Goal: Task Accomplishment & Management: Manage account settings

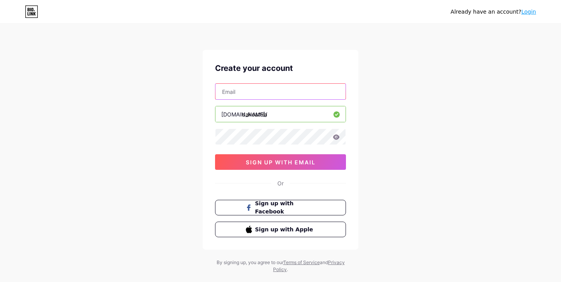
click at [257, 91] on input "text" at bounding box center [280, 92] width 130 height 16
type input "dakoatti"
click at [241, 88] on input "text" at bounding box center [280, 92] width 130 height 16
type input "[EMAIL_ADDRESS][DOMAIN_NAME]"
click at [285, 28] on div "Already have an account? Login Create your account [EMAIL_ADDRESS][DOMAIN_NAME]…" at bounding box center [280, 149] width 561 height 298
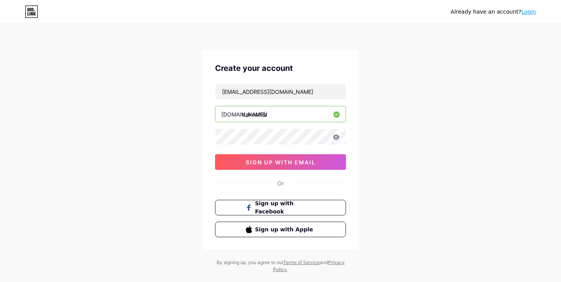
click at [337, 139] on icon at bounding box center [336, 136] width 7 height 5
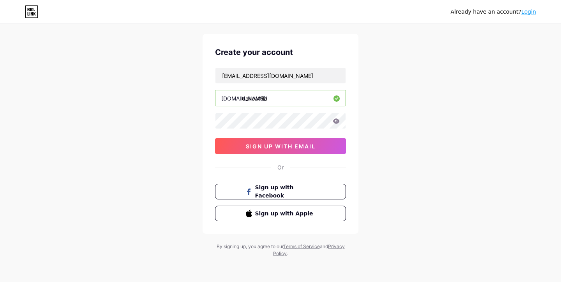
scroll to position [16, 0]
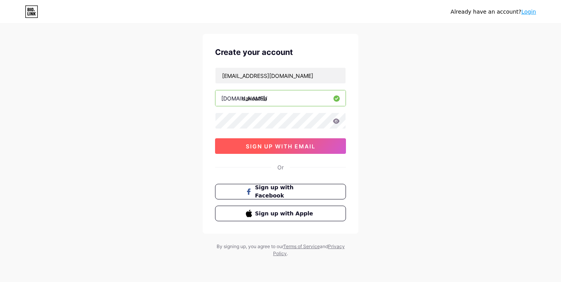
click at [285, 151] on button "sign up with email" at bounding box center [280, 146] width 131 height 16
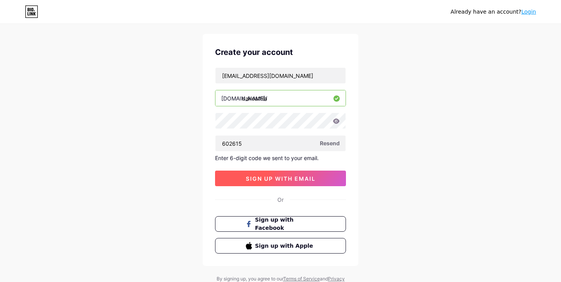
type input "602615"
click at [265, 180] on span "sign up with email" at bounding box center [281, 178] width 70 height 7
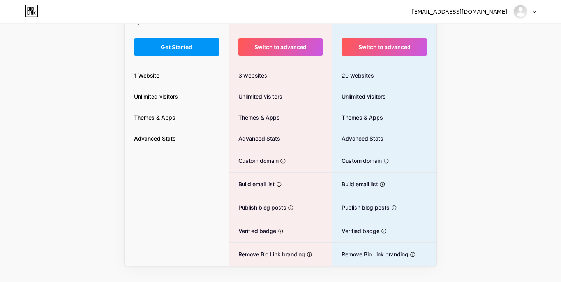
scroll to position [87, 0]
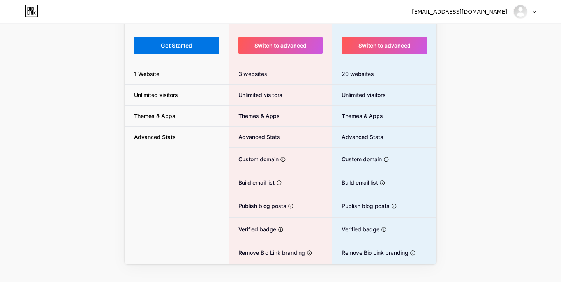
click at [186, 48] on span "Get Started" at bounding box center [177, 45] width 32 height 7
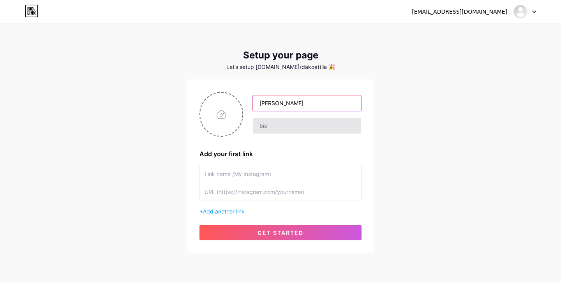
type input "[PERSON_NAME]"
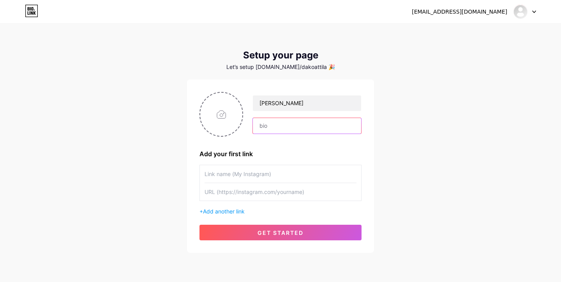
click at [291, 129] on input "text" at bounding box center [307, 126] width 108 height 16
click at [290, 129] on input "text" at bounding box center [307, 126] width 108 height 16
type input "Architect, project manager, Blender beginner"
type input "Linkedin"
click at [228, 194] on input "text" at bounding box center [280, 192] width 152 height 18
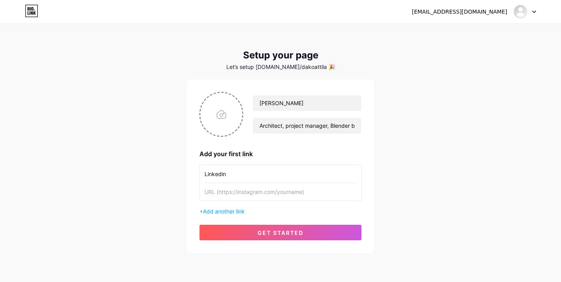
paste input "[URL][DOMAIN_NAME]"
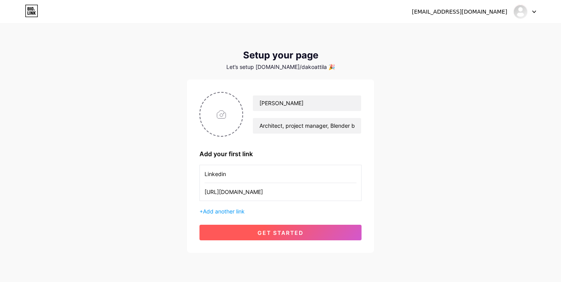
type input "[URL][DOMAIN_NAME]"
click at [281, 235] on span "get started" at bounding box center [280, 232] width 46 height 7
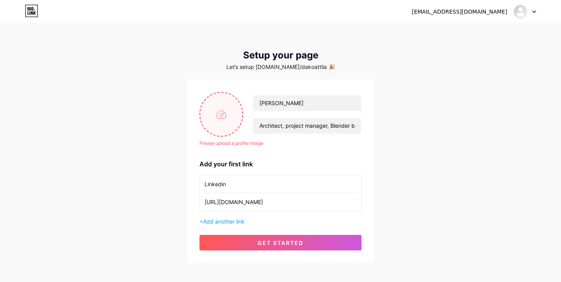
click at [223, 111] on input "file" at bounding box center [221, 114] width 42 height 43
click at [221, 106] on input "file" at bounding box center [221, 114] width 42 height 43
type input "C:\fakepath\DSCF0765.JPG"
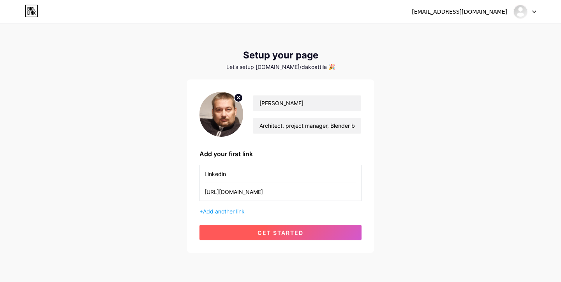
click at [318, 228] on button "get started" at bounding box center [280, 233] width 162 height 16
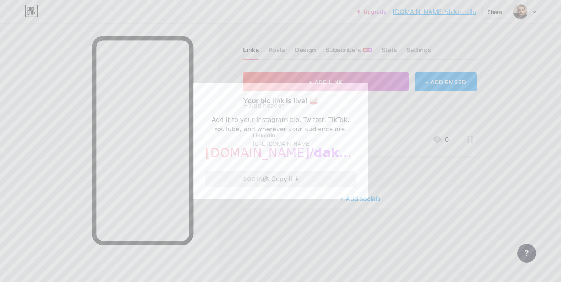
click at [294, 175] on button "Copy link" at bounding box center [280, 179] width 150 height 16
click at [290, 178] on button "Copy link" at bounding box center [280, 179] width 150 height 16
click at [394, 225] on div at bounding box center [280, 141] width 561 height 282
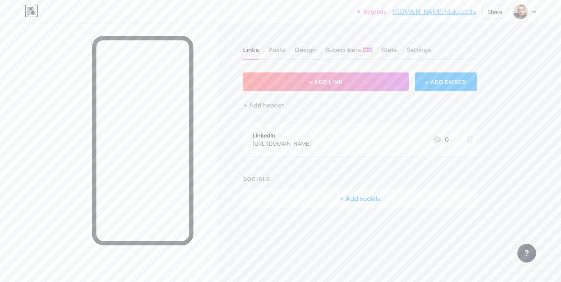
click at [311, 141] on div "[URL][DOMAIN_NAME]" at bounding box center [281, 143] width 58 height 8
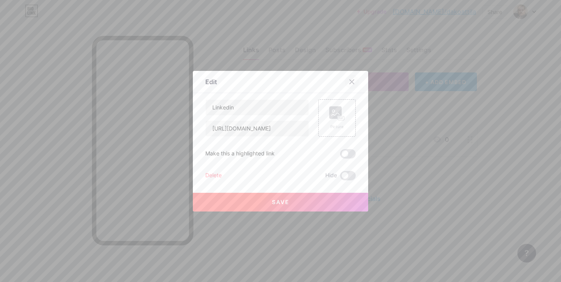
click at [355, 81] on div at bounding box center [351, 82] width 14 height 14
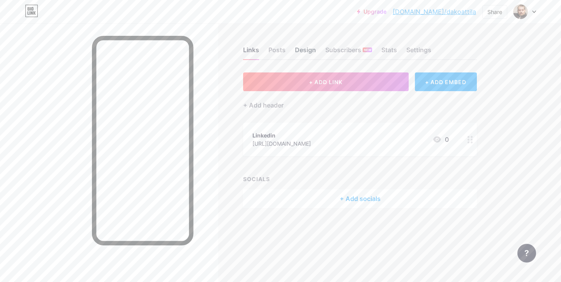
click at [311, 53] on div "Design" at bounding box center [305, 52] width 21 height 14
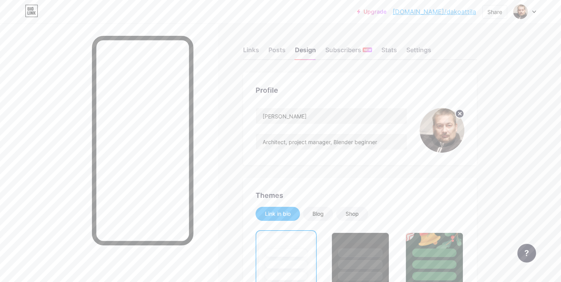
click at [250, 45] on div "Links Posts Design Subscribers NEW Stats Settings" at bounding box center [360, 46] width 234 height 27
click at [252, 51] on div "Links" at bounding box center [251, 52] width 16 height 14
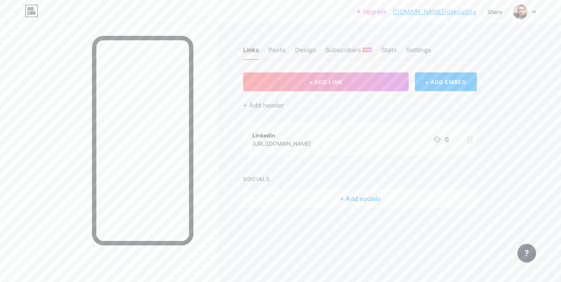
click at [528, 11] on div at bounding box center [524, 12] width 23 height 14
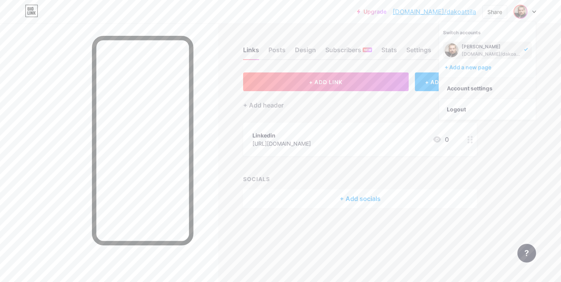
click at [482, 86] on link "Account settings" at bounding box center [487, 88] width 97 height 21
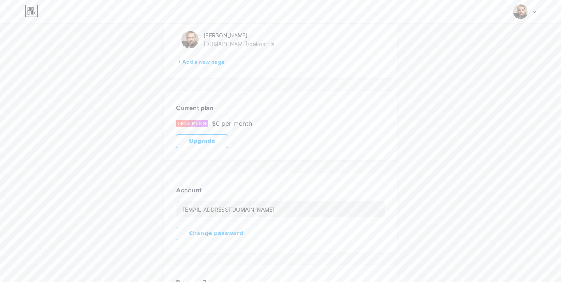
scroll to position [56, 0]
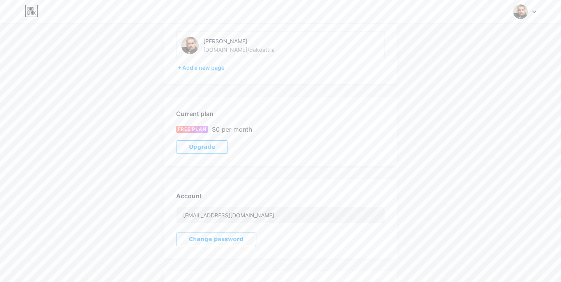
click at [192, 45] on img at bounding box center [190, 46] width 18 height 18
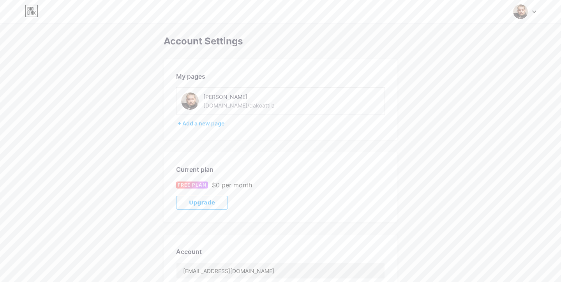
scroll to position [0, 0]
click at [213, 96] on div "[PERSON_NAME]" at bounding box center [258, 97] width 110 height 8
click at [193, 92] on span at bounding box center [190, 101] width 18 height 18
click at [204, 101] on div "[PERSON_NAME] [DOMAIN_NAME]/dakoattila" at bounding box center [258, 101] width 110 height 18
click at [533, 14] on div at bounding box center [524, 12] width 23 height 14
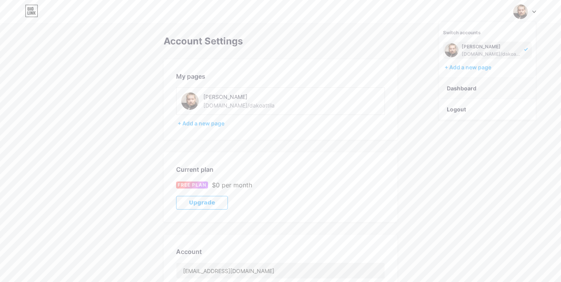
click at [474, 88] on link "Dashboard" at bounding box center [487, 88] width 97 height 21
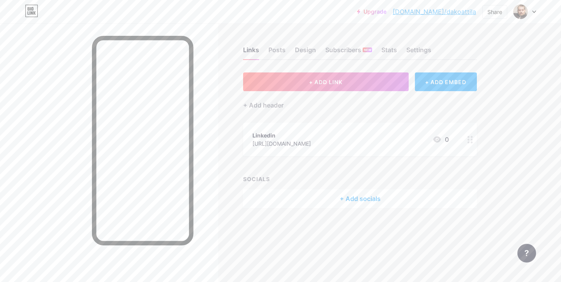
click at [444, 12] on link "[DOMAIN_NAME]/dakoattila" at bounding box center [433, 11] width 83 height 9
click at [430, 52] on div "Settings" at bounding box center [418, 52] width 25 height 14
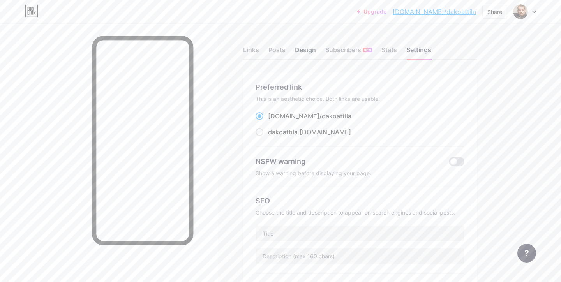
click at [303, 53] on div "Design" at bounding box center [305, 52] width 21 height 14
